Goal: Task Accomplishment & Management: Use online tool/utility

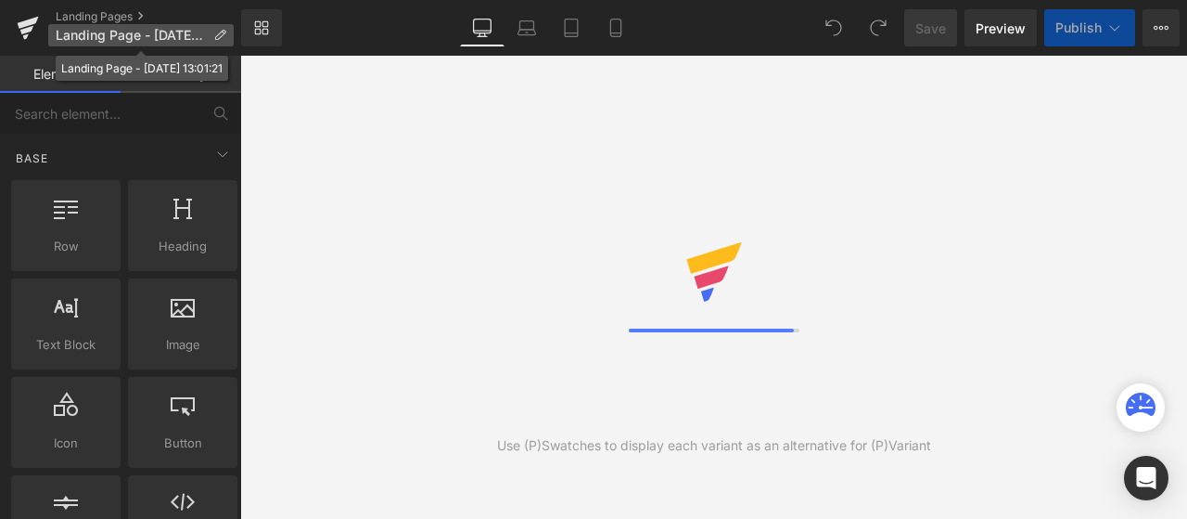
click at [107, 32] on span "Landing Page - [DATE] 13:01:21" at bounding box center [131, 35] width 150 height 15
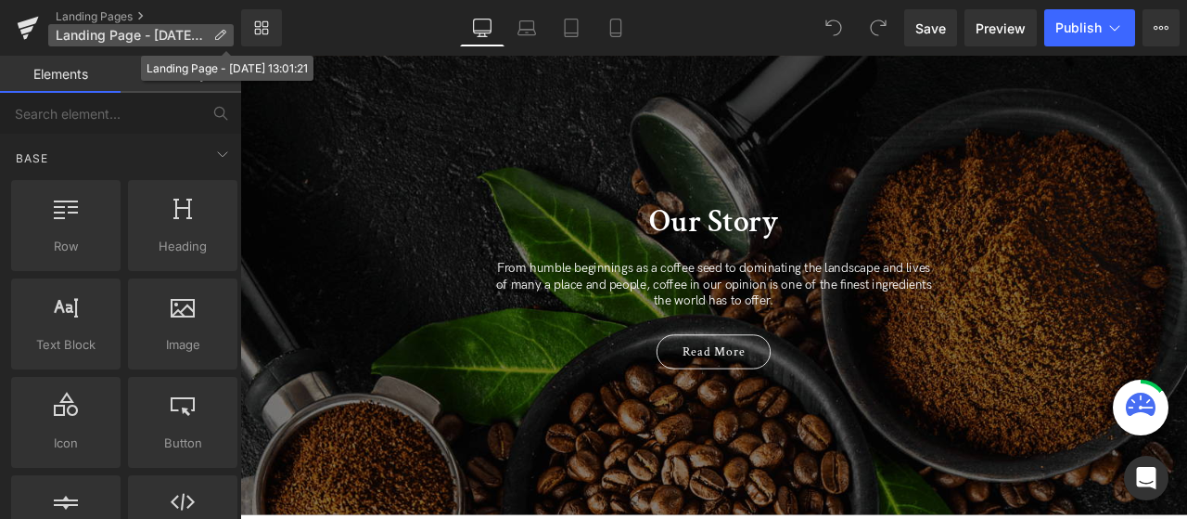
click at [187, 34] on span "Landing Page - [DATE] 13:01:21" at bounding box center [131, 35] width 150 height 15
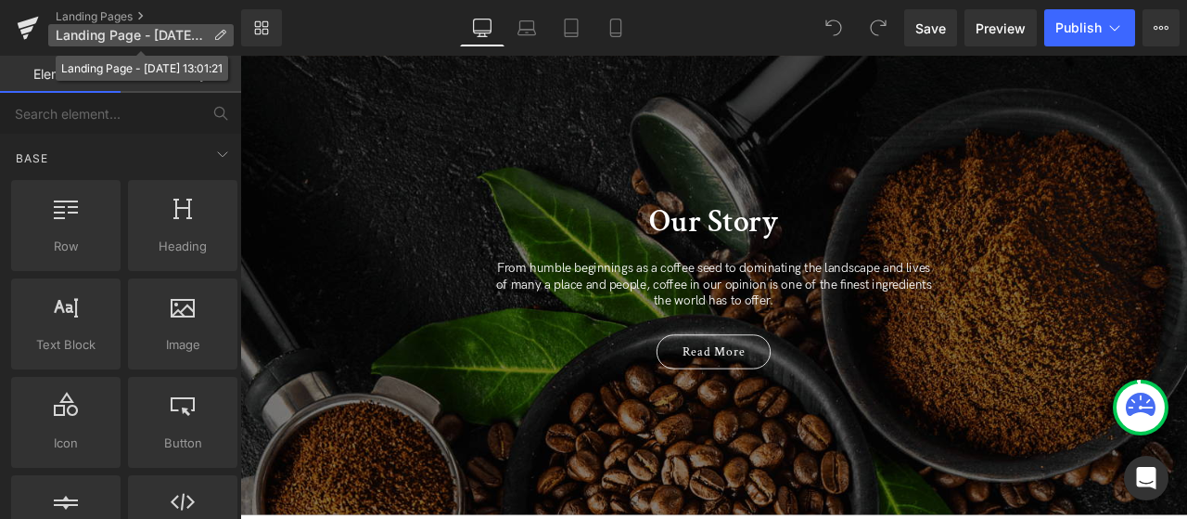
click at [187, 34] on span "Landing Page - [DATE] 13:01:21" at bounding box center [131, 35] width 150 height 15
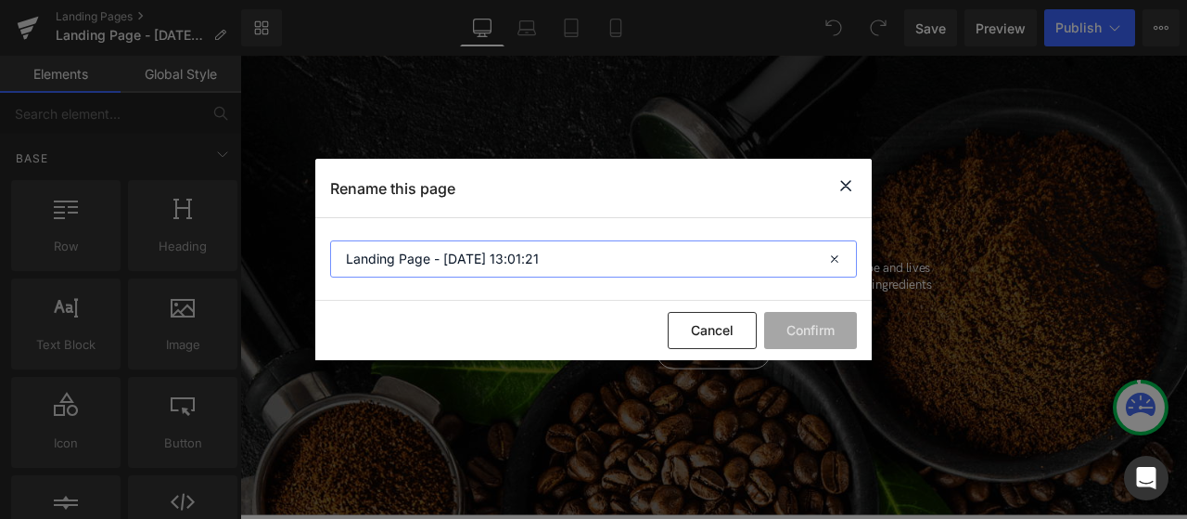
drag, startPoint x: 497, startPoint y: 259, endPoint x: 174, endPoint y: 233, distance: 323.9
click at [184, 236] on div "Rename this page Landing Page - [DATE] 13:01:21 Cancel Confirm" at bounding box center [593, 259] width 1187 height 519
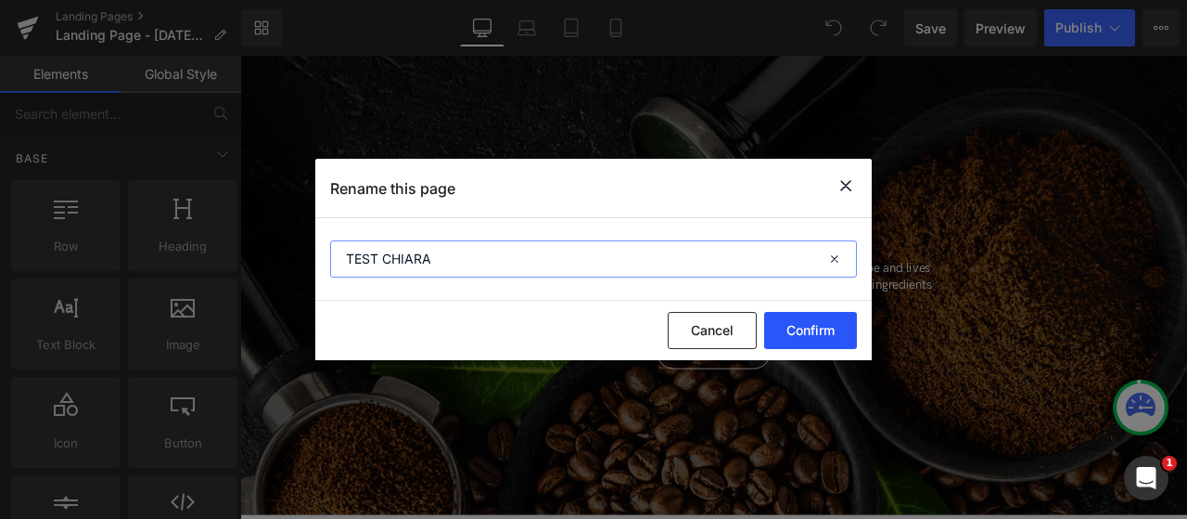
type input "TEST CHIARA"
click at [808, 335] on button "Confirm" at bounding box center [810, 330] width 93 height 37
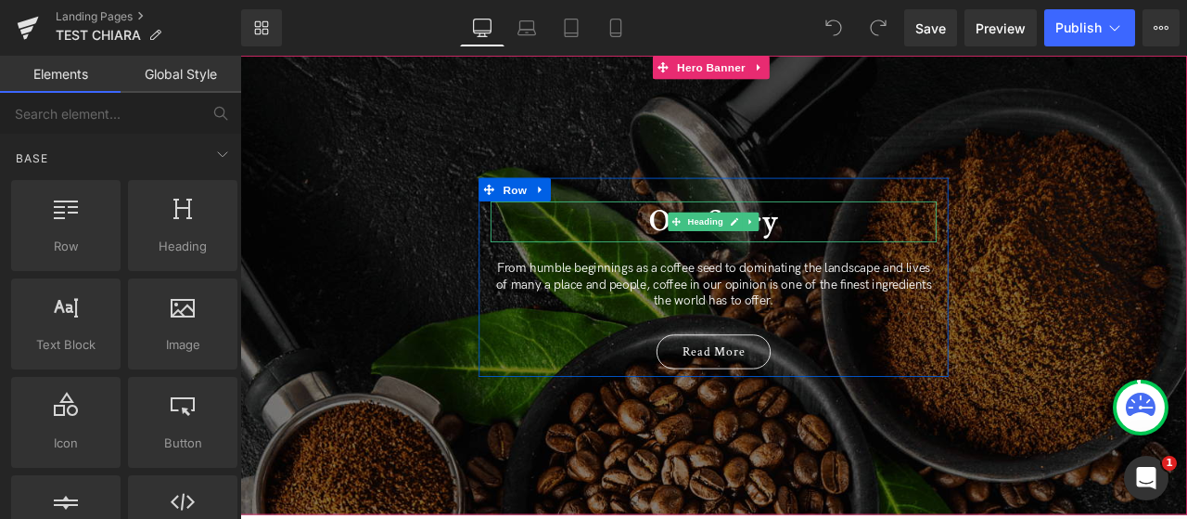
click at [860, 244] on h2 "Our Story" at bounding box center [801, 252] width 529 height 48
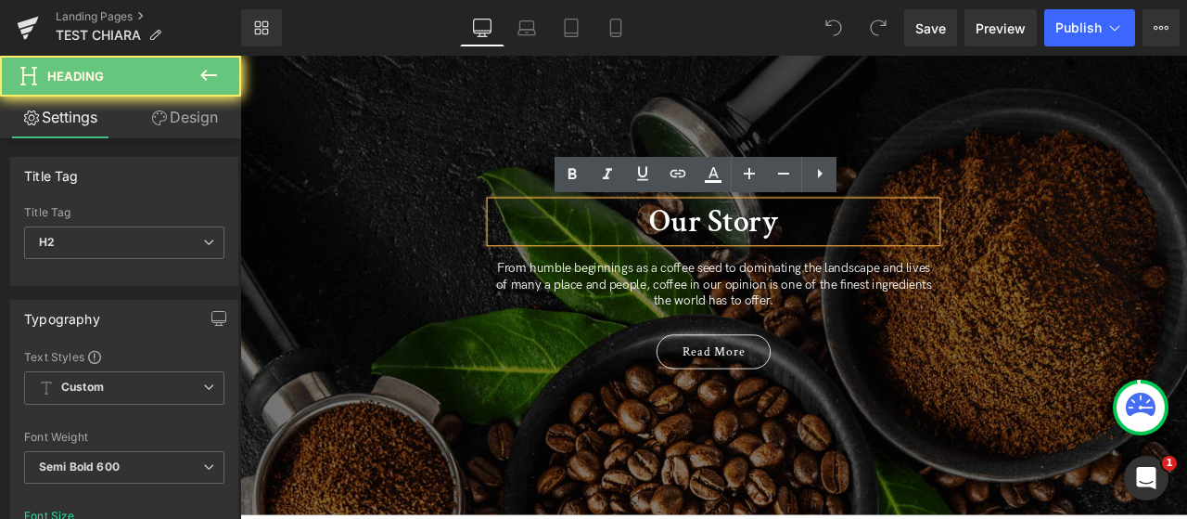
click at [845, 254] on h2 "Our Story" at bounding box center [801, 252] width 529 height 48
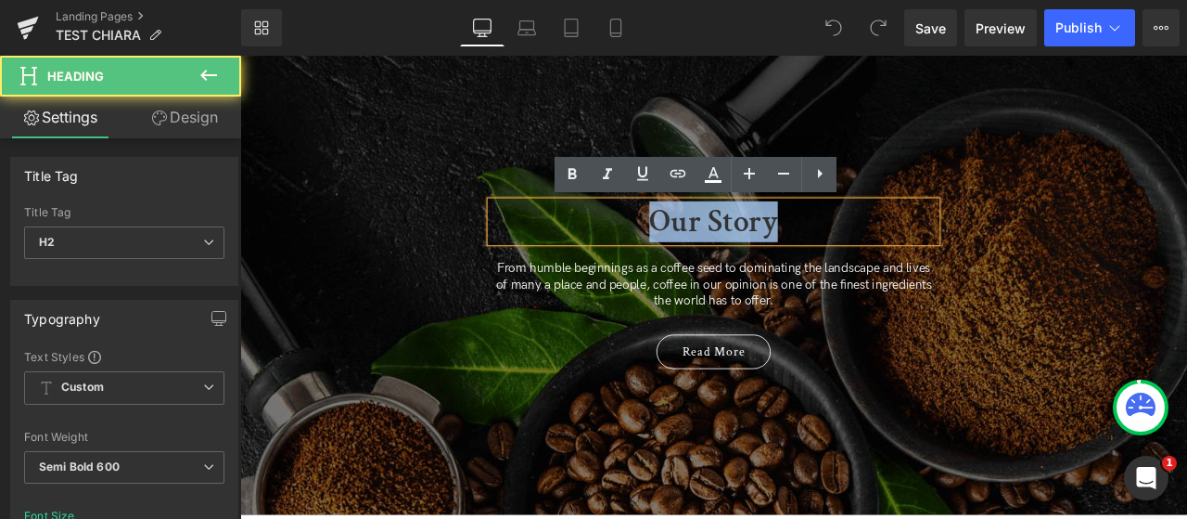
click at [845, 254] on h2 "Our Story" at bounding box center [801, 252] width 529 height 48
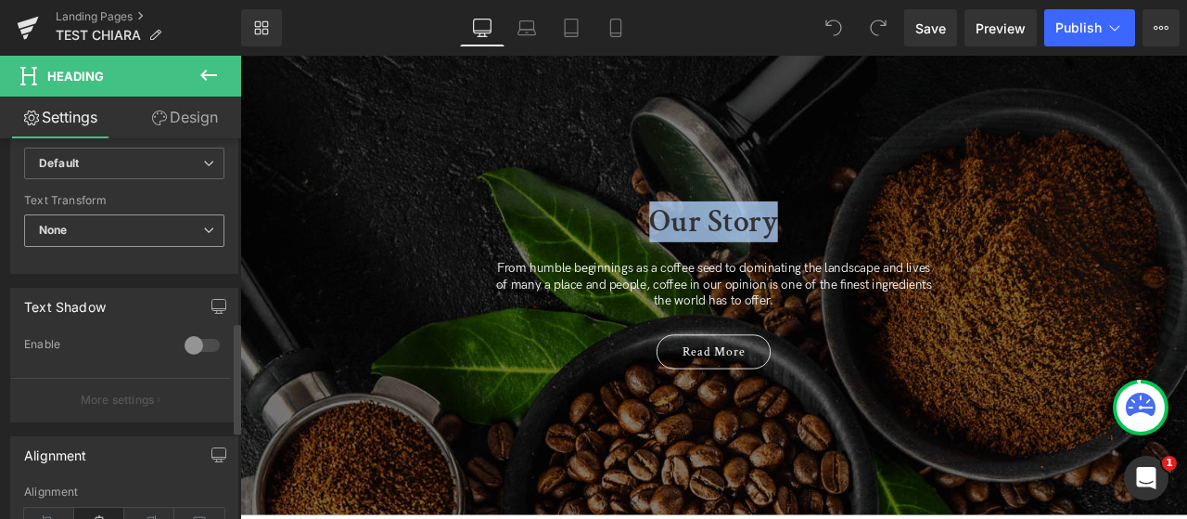
scroll to position [557, 0]
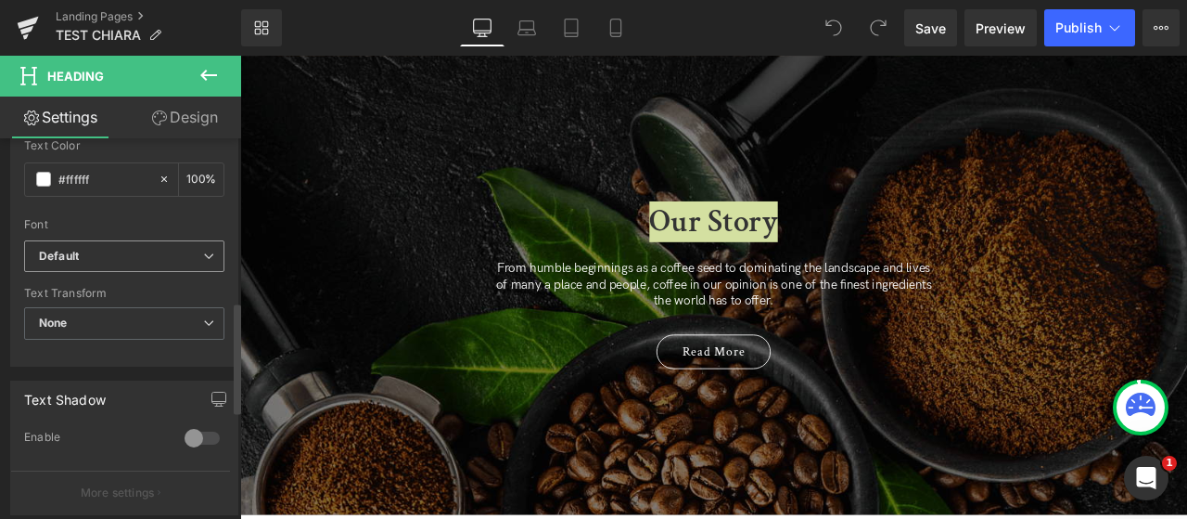
click at [91, 253] on b "Default" at bounding box center [121, 257] width 164 height 16
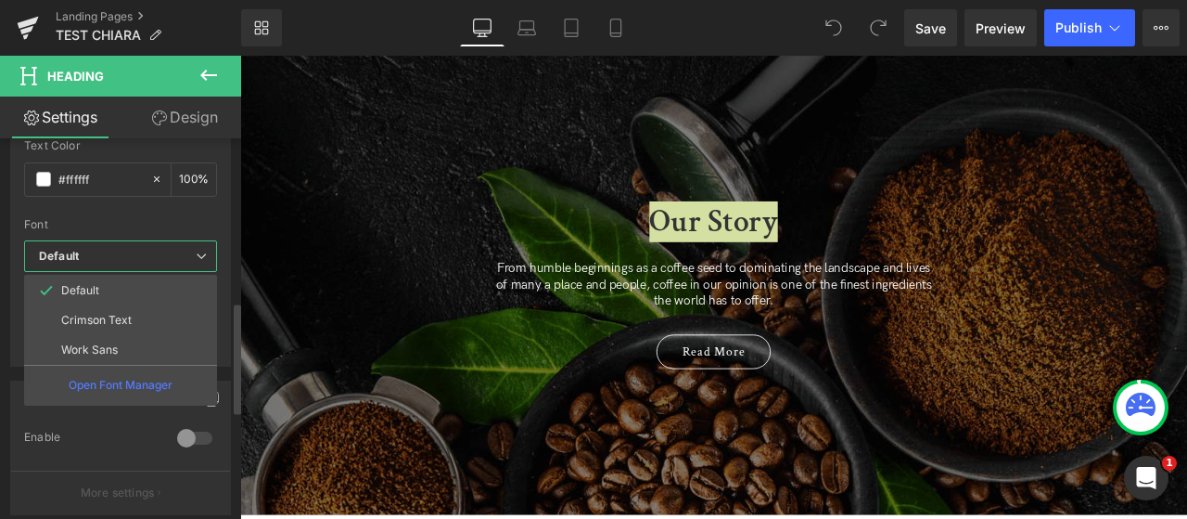
click at [102, 252] on b "Default" at bounding box center [117, 257] width 157 height 16
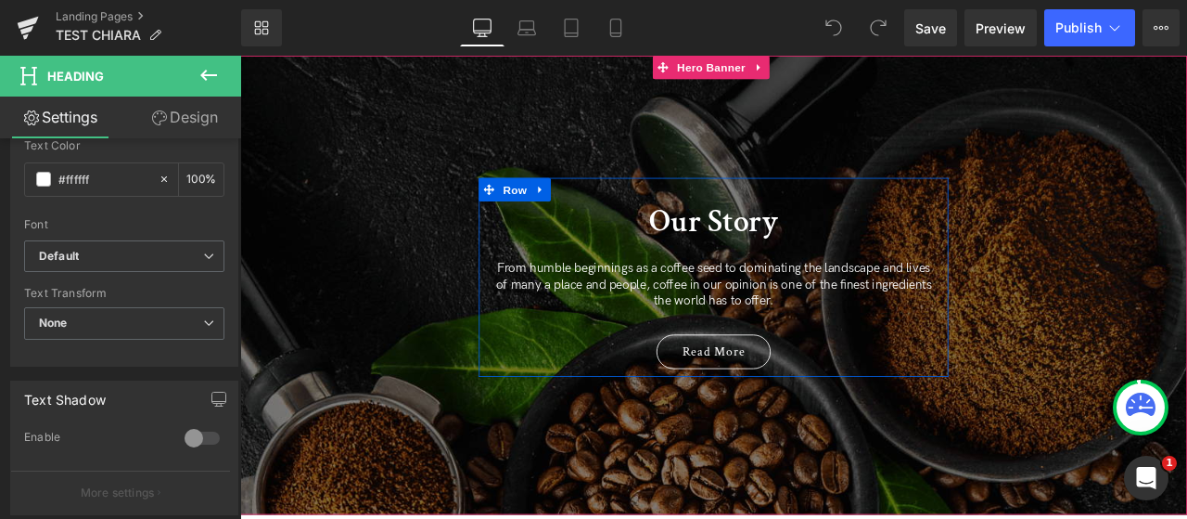
click at [776, 263] on h2 "Our Story" at bounding box center [801, 252] width 529 height 48
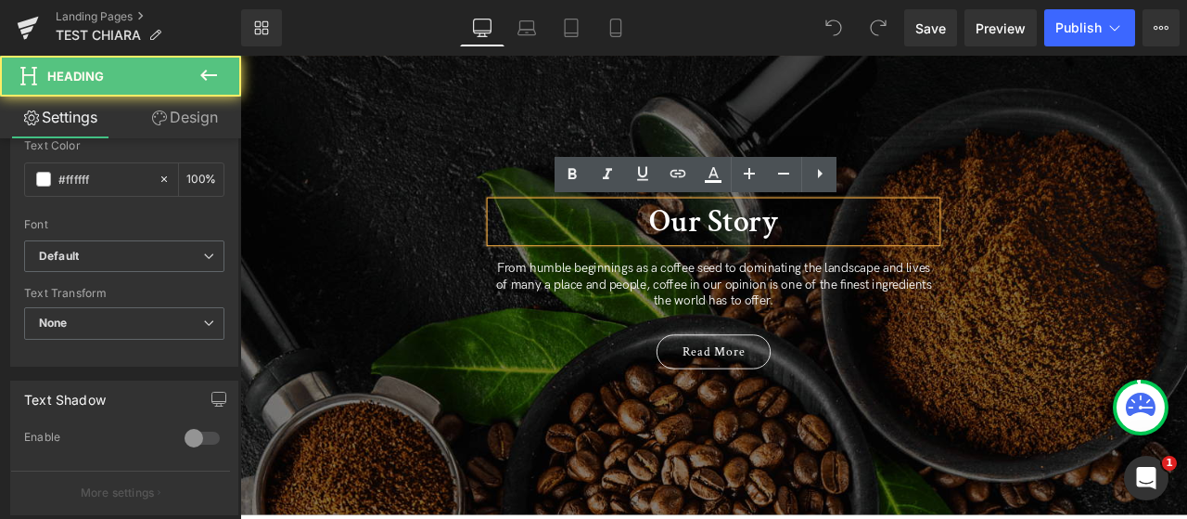
click at [820, 249] on h2 "Our Story" at bounding box center [801, 252] width 529 height 48
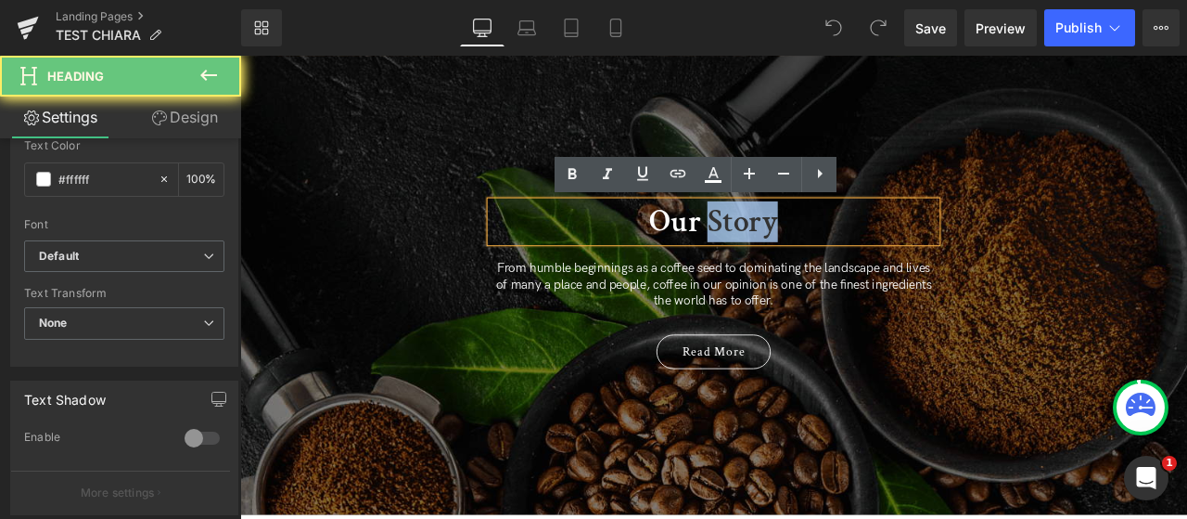
click at [820, 249] on h2 "Our Story" at bounding box center [801, 252] width 529 height 48
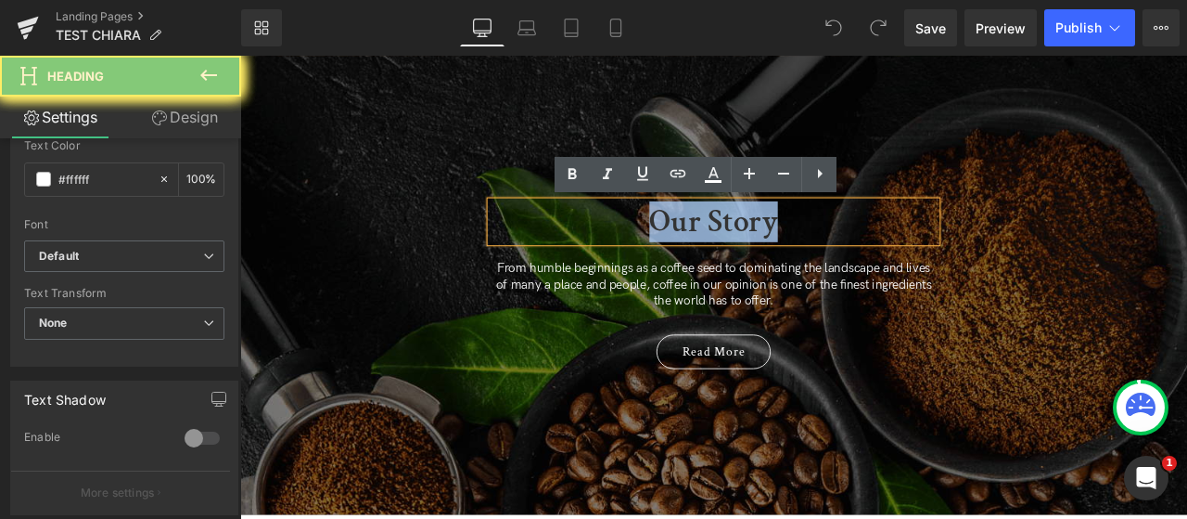
click at [820, 249] on h2 "Our Story" at bounding box center [801, 252] width 529 height 48
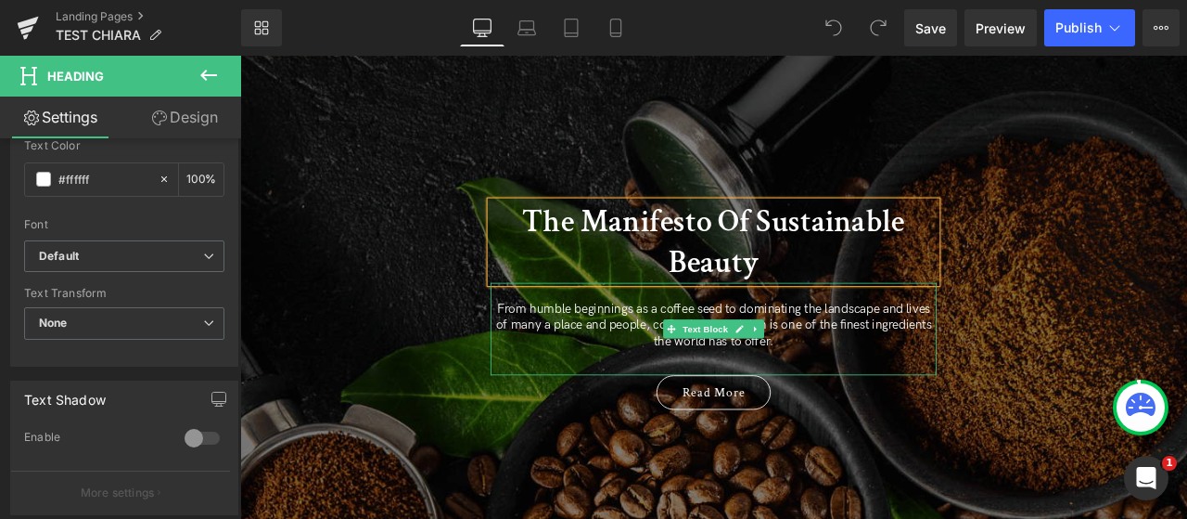
click at [772, 417] on div "From humble beginnings as a coffee seed to dominating the landscape and lives o…" at bounding box center [801, 379] width 529 height 109
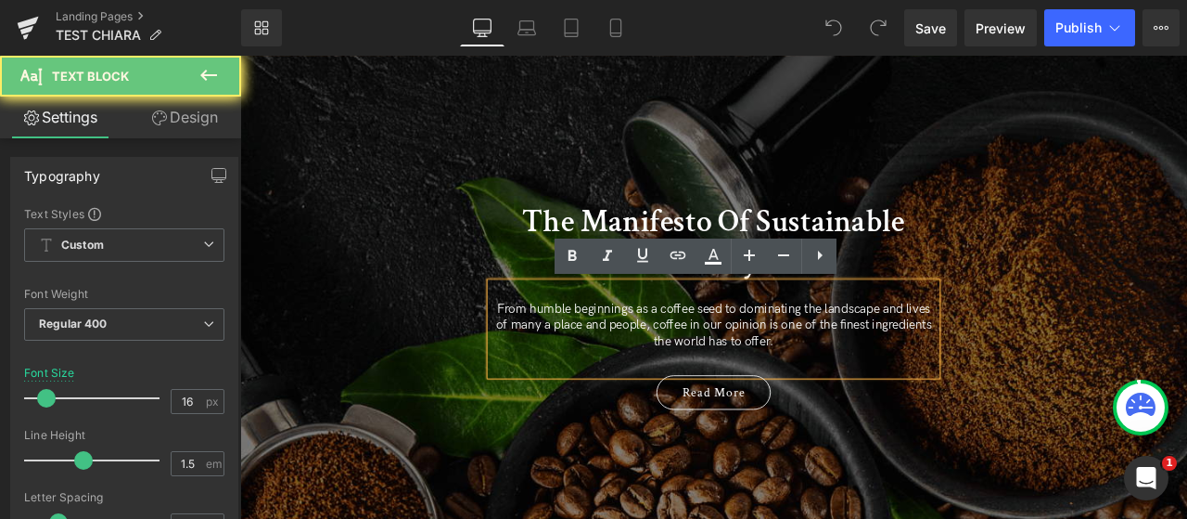
click at [692, 343] on div "From humble beginnings as a coffee seed to dominating the landscape and lives o…" at bounding box center [801, 379] width 529 height 109
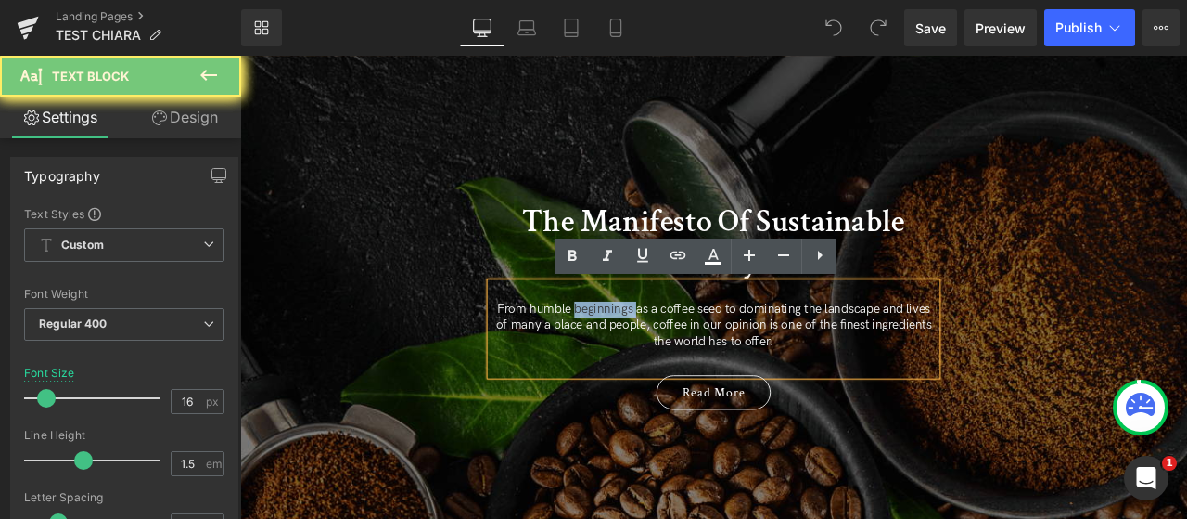
click at [692, 343] on div "From humble beginnings as a coffee seed to dominating the landscape and lives o…" at bounding box center [801, 379] width 529 height 109
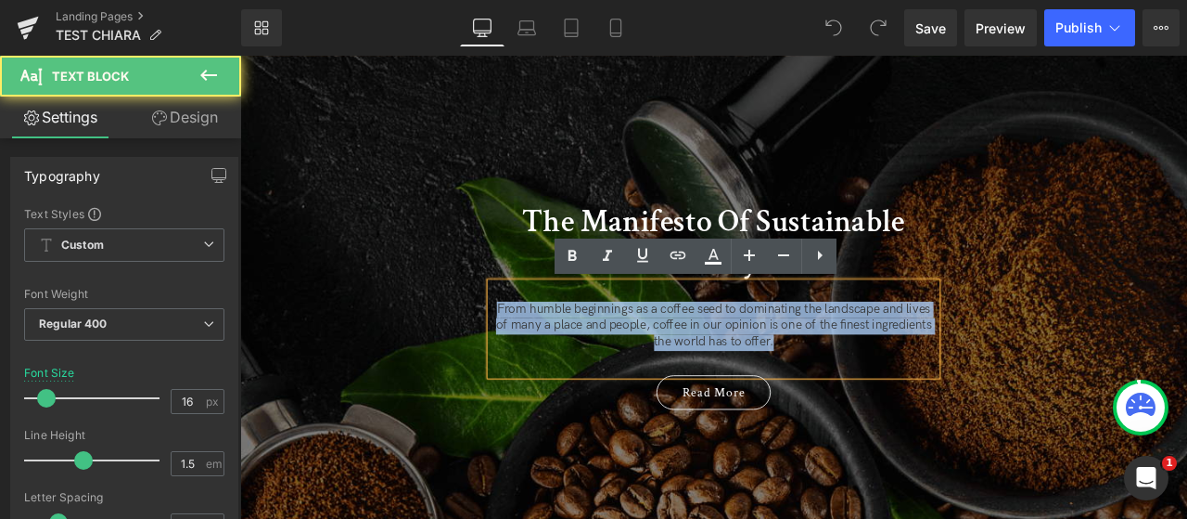
click at [692, 343] on div "From humble beginnings as a coffee seed to dominating the landscape and lives o…" at bounding box center [801, 379] width 529 height 109
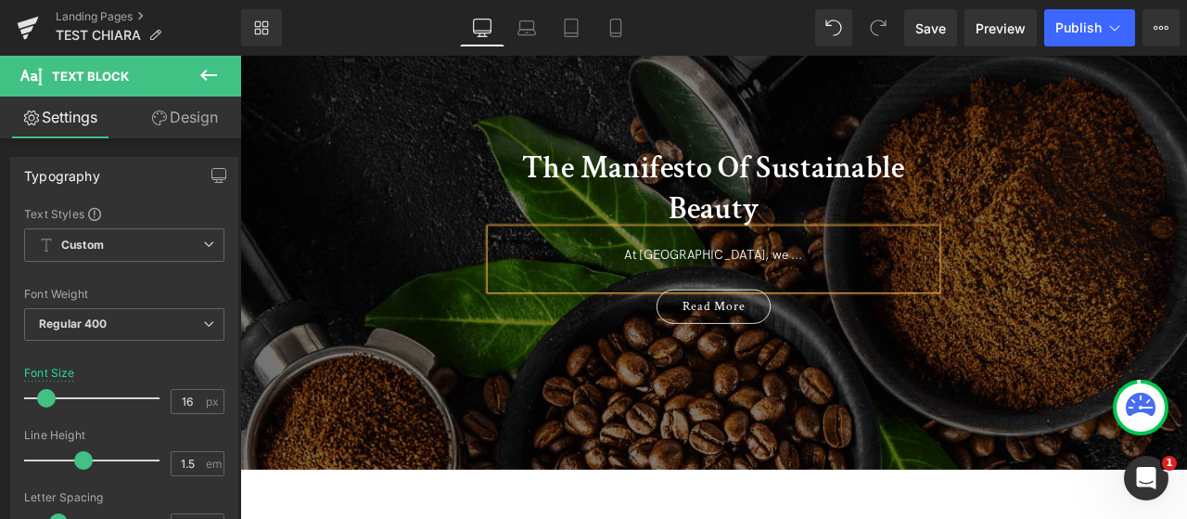
scroll to position [136, 0]
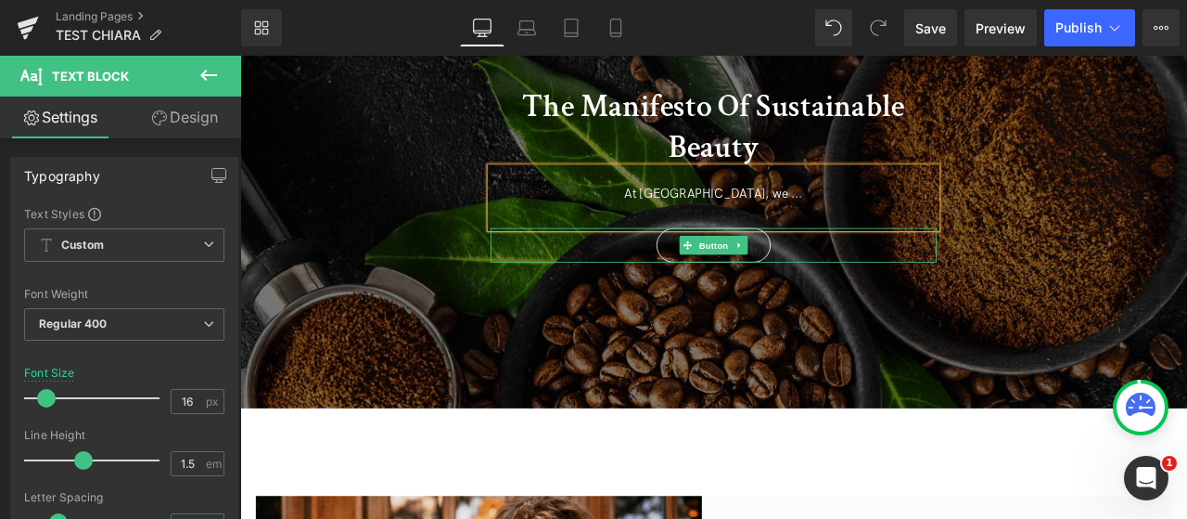
click at [805, 275] on span "Button" at bounding box center [801, 281] width 43 height 22
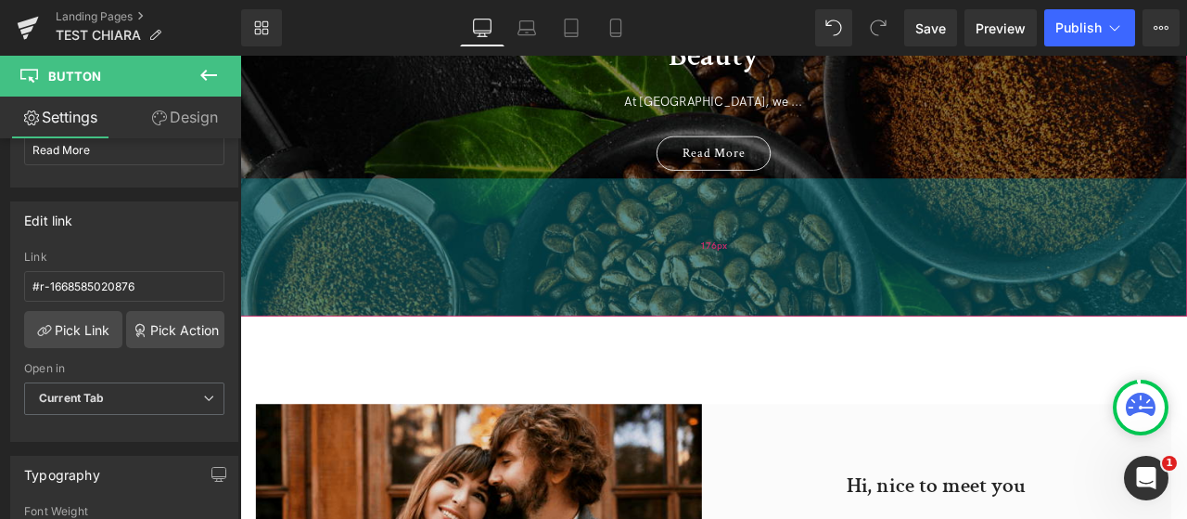
scroll to position [239, 0]
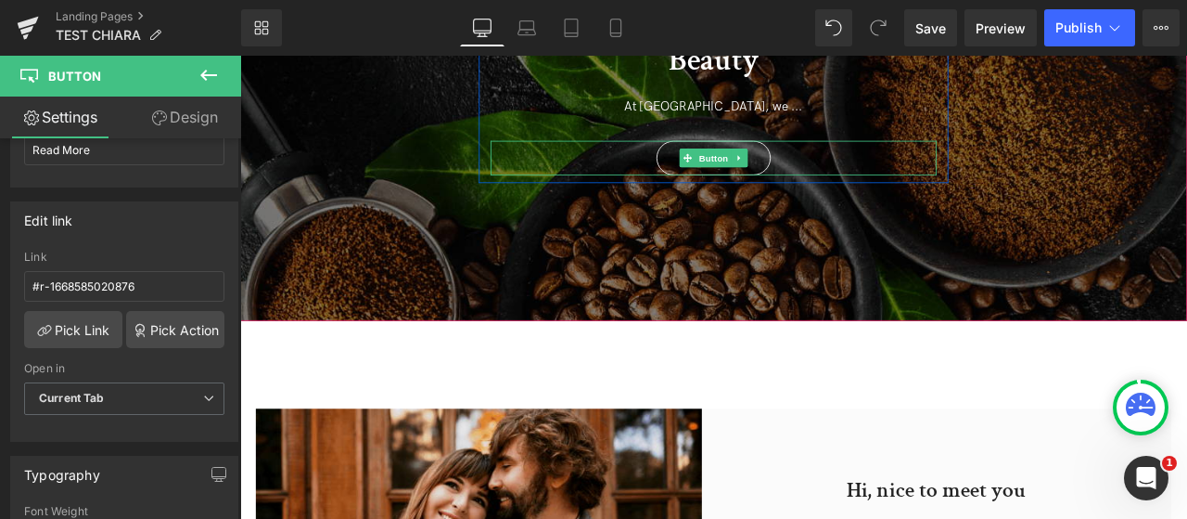
click at [889, 175] on div "Read More" at bounding box center [801, 177] width 529 height 41
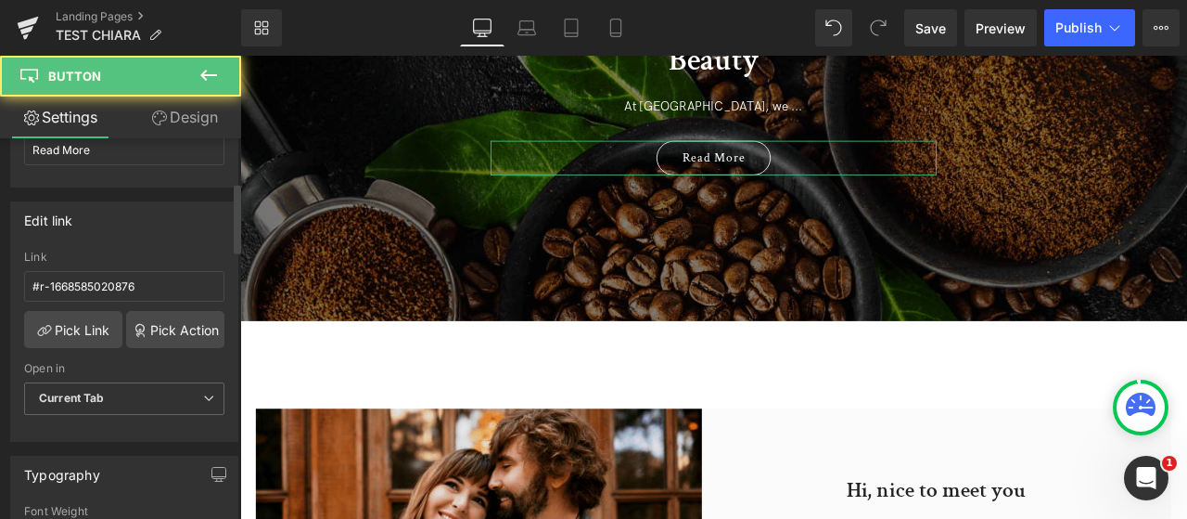
scroll to position [0, 0]
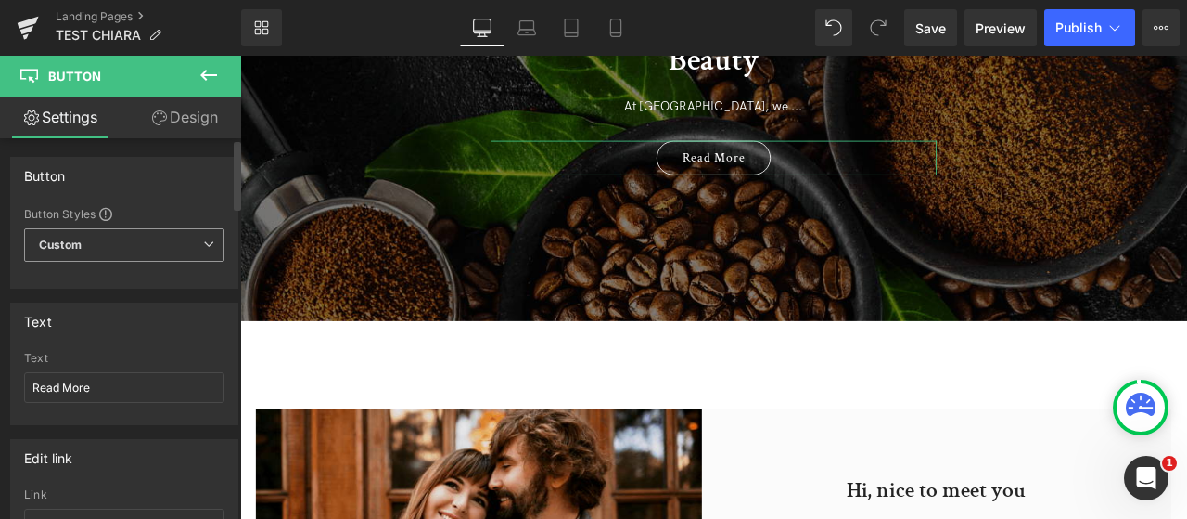
click at [106, 238] on span "Custom Setup Global Style" at bounding box center [124, 244] width 200 height 33
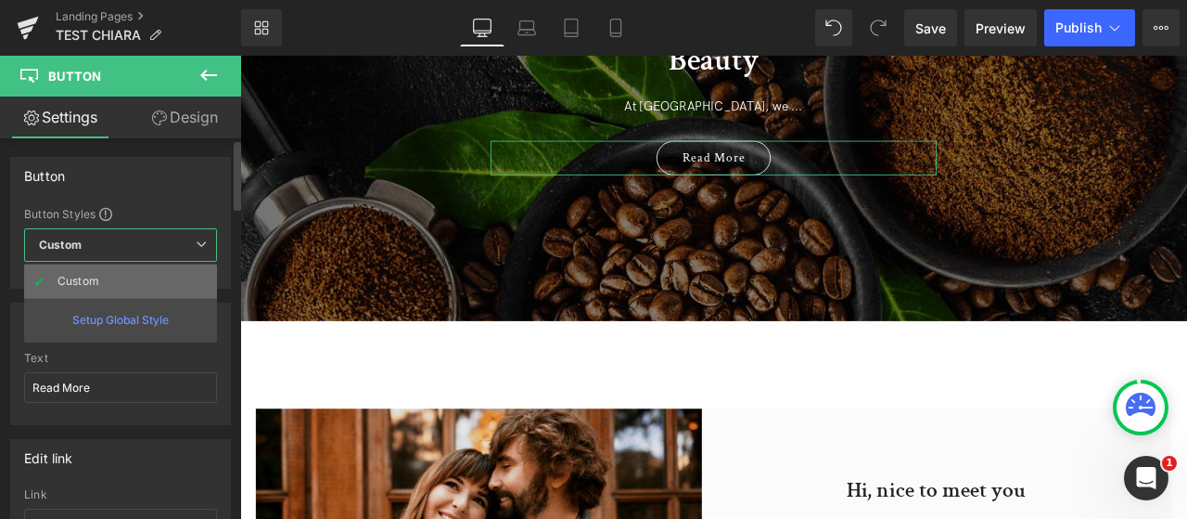
click at [109, 270] on li "Custom" at bounding box center [120, 280] width 193 height 33
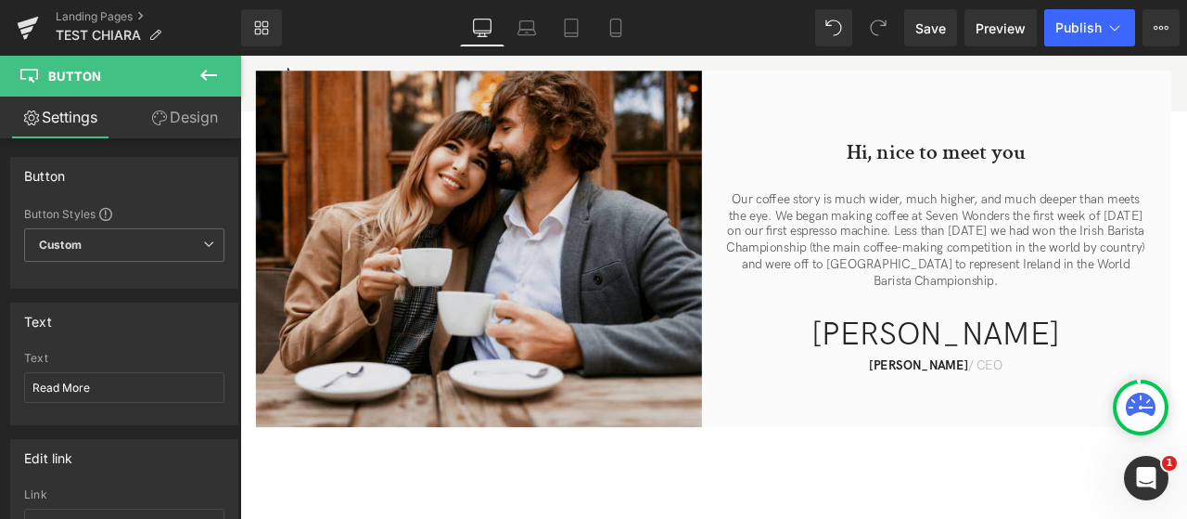
click at [206, 59] on button at bounding box center [208, 76] width 65 height 41
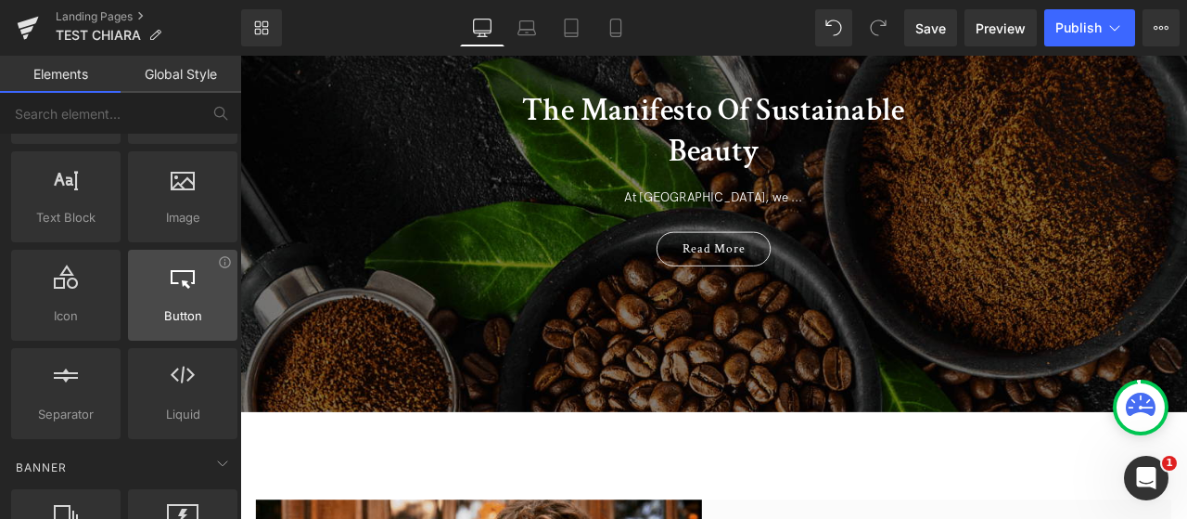
scroll to position [128, 0]
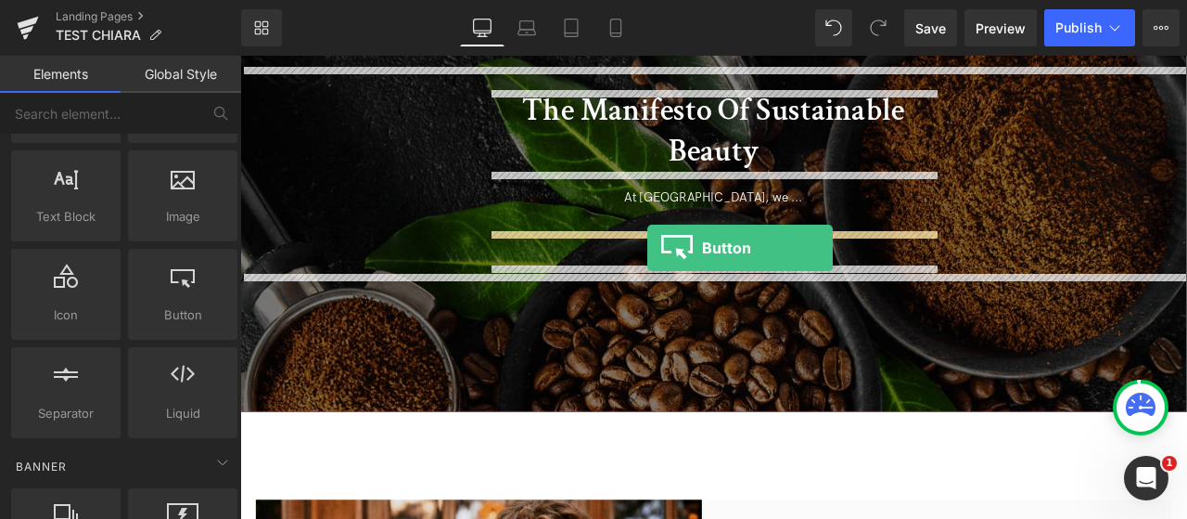
drag, startPoint x: 418, startPoint y: 361, endPoint x: 723, endPoint y: 283, distance: 314.1
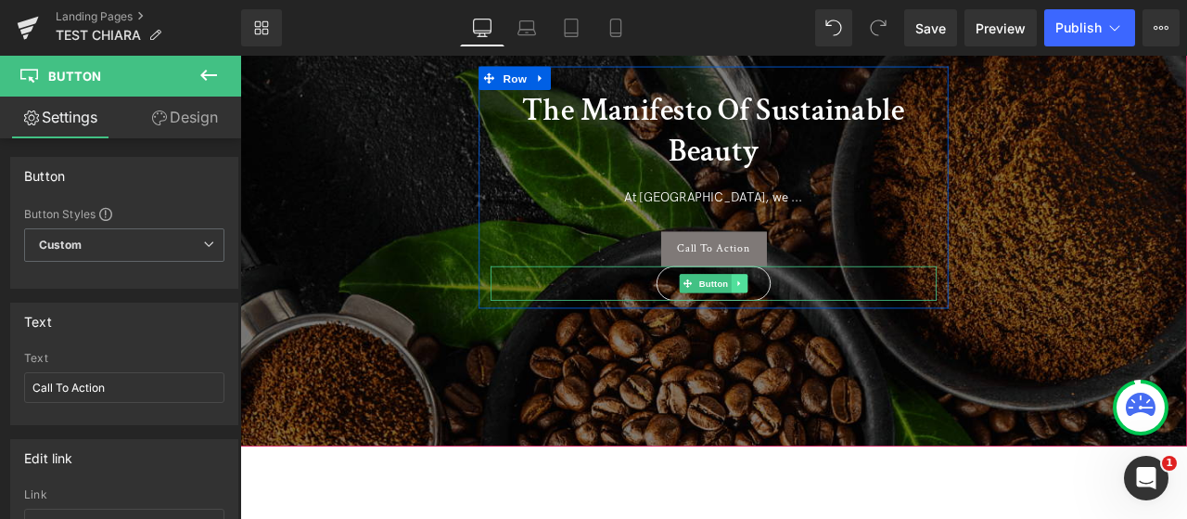
click at [828, 329] on icon at bounding box center [832, 325] width 10 height 11
